Goal: Find specific page/section: Find specific page/section

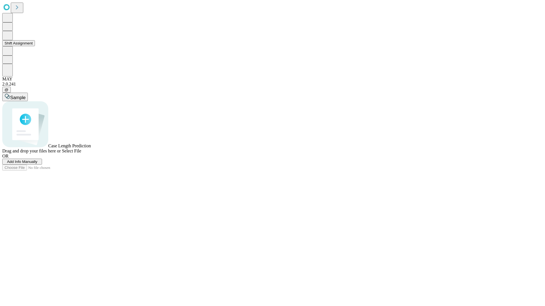
click at [35, 46] on button "Shift Assignment" at bounding box center [18, 43] width 33 height 6
